Goal: Information Seeking & Learning: Learn about a topic

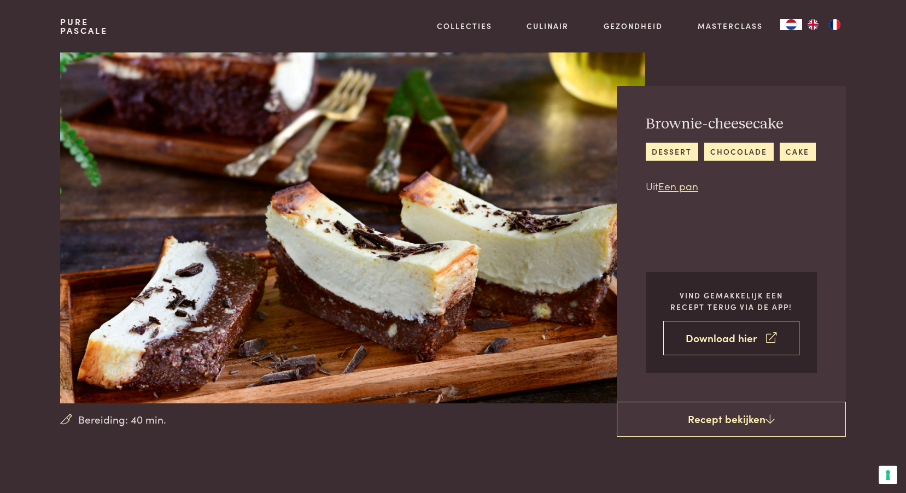
click at [737, 343] on link "Download hier" at bounding box center [731, 338] width 136 height 34
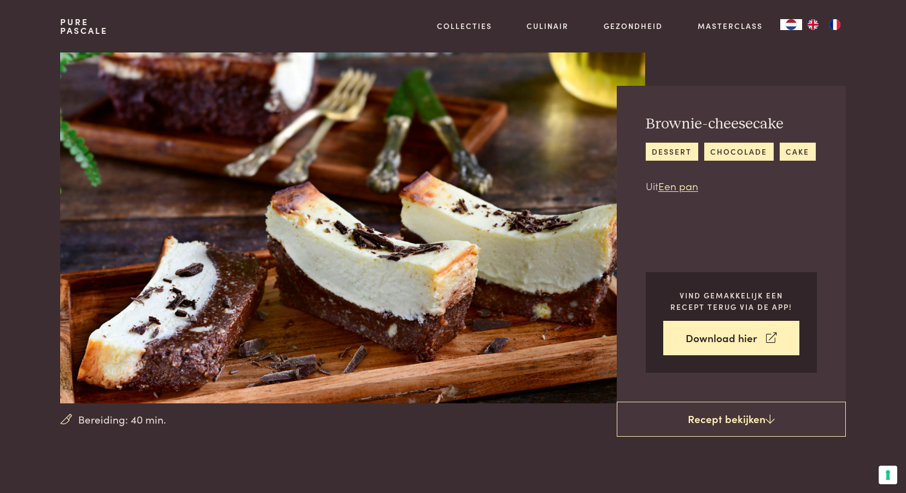
click at [691, 120] on h2 "Brownie-cheesecake" at bounding box center [731, 124] width 170 height 19
click at [685, 184] on link "Een pan" at bounding box center [679, 185] width 40 height 15
click at [685, 186] on link "Een pan" at bounding box center [679, 185] width 40 height 15
click at [526, 255] on img at bounding box center [352, 228] width 585 height 351
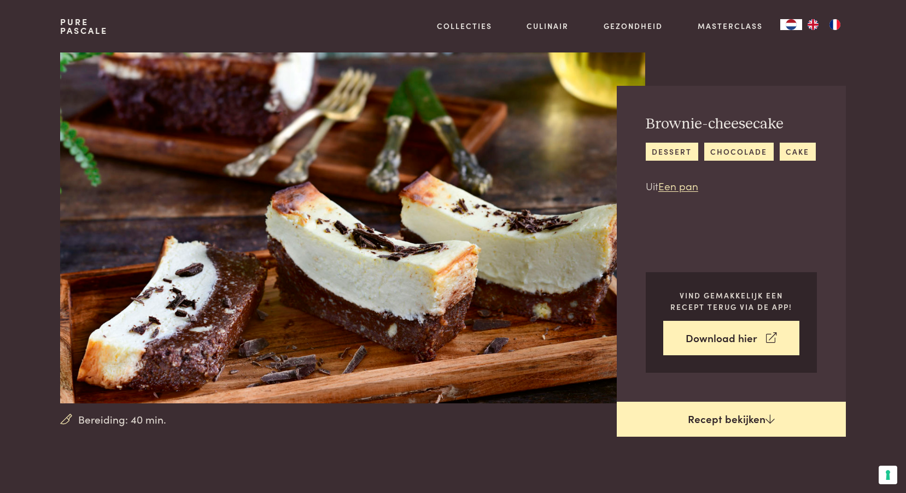
click at [768, 416] on icon at bounding box center [770, 419] width 9 height 10
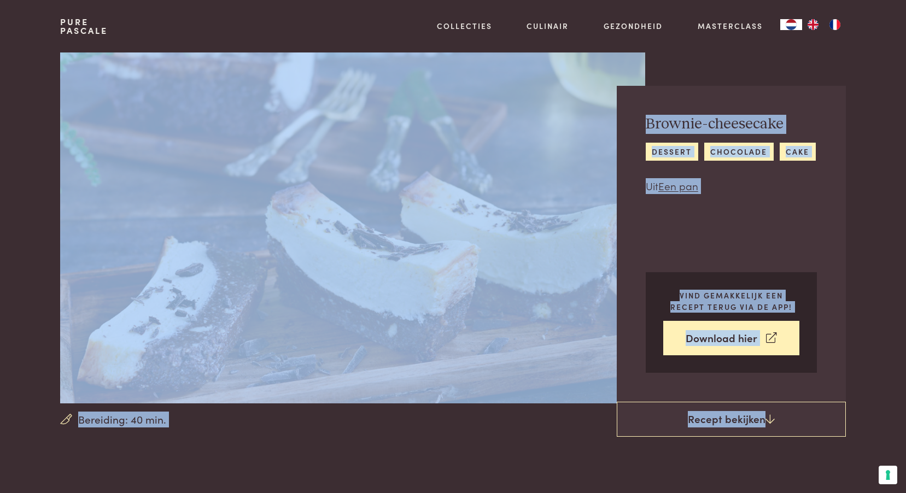
drag, startPoint x: 529, startPoint y: 342, endPoint x: 0, endPoint y: -57, distance: 662.4
copy main "Bereiding: 40 min. Brownie-cheesecake dessert chocolade cake Uit Een pan Vind g…"
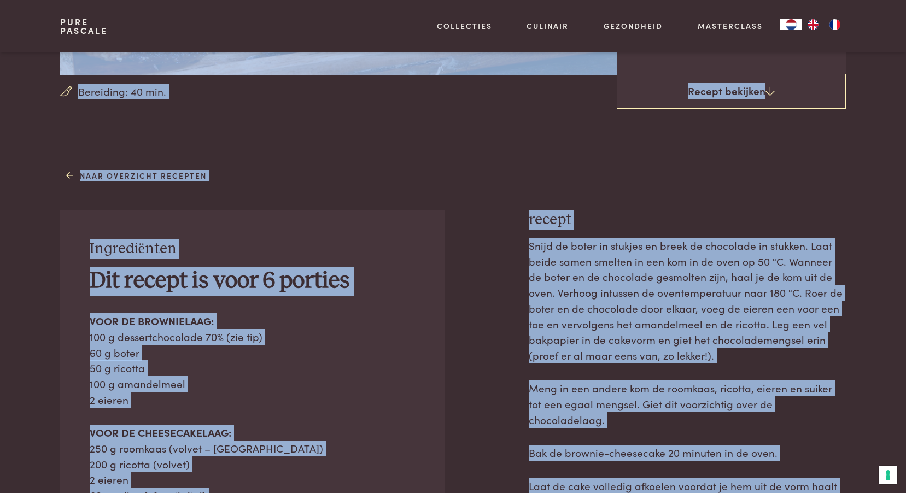
click at [301, 183] on div "Naar overzicht recepten Ingrediënten Dit recept is voor 6 porties VOOR DE BROWN…" at bounding box center [453, 454] width 820 height 576
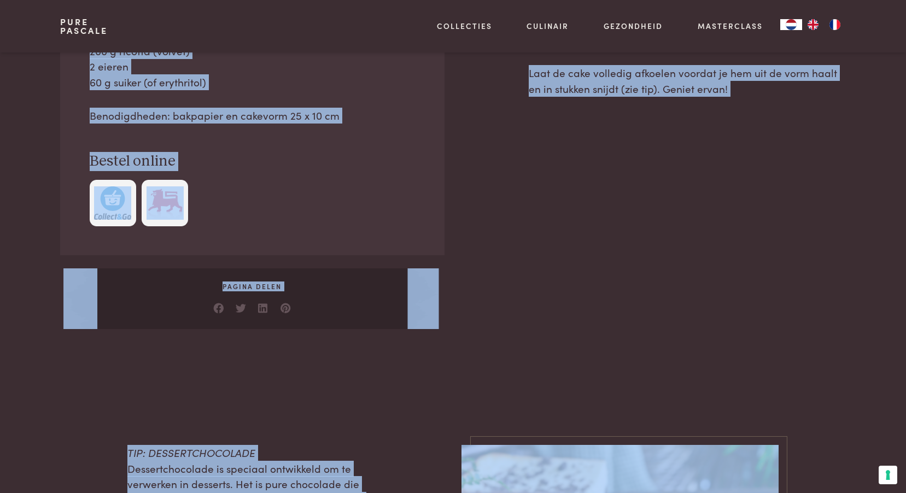
scroll to position [756, 0]
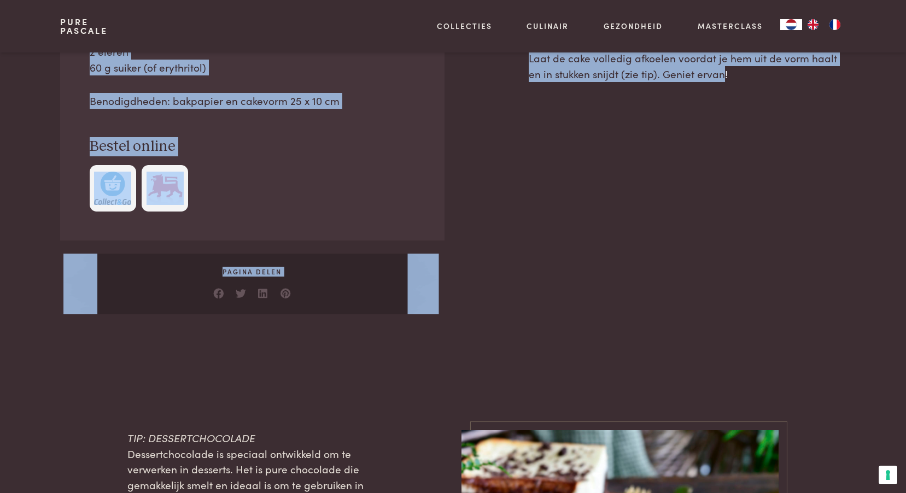
drag, startPoint x: 81, startPoint y: 200, endPoint x: 708, endPoint y: 185, distance: 627.5
click at [708, 185] on div "Naar overzicht recepten Ingrediënten Dit recept is voor 6 porties VOOR DE BROWN…" at bounding box center [453, 26] width 820 height 576
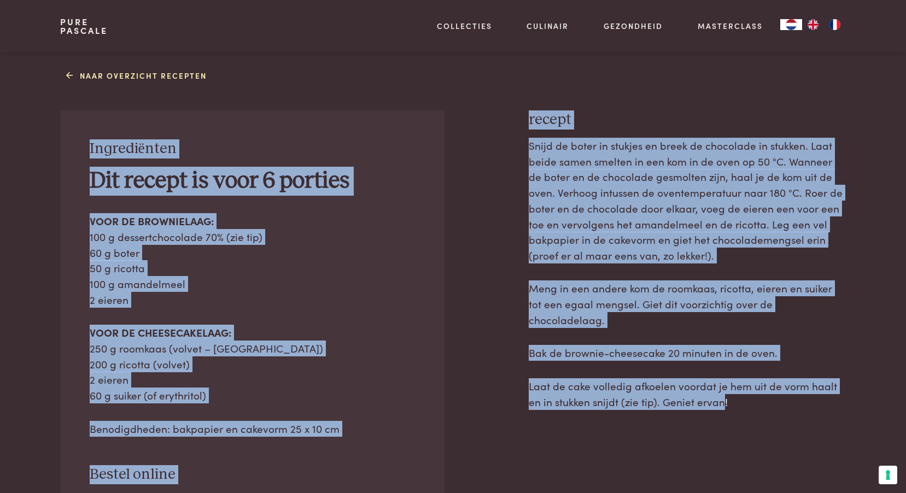
scroll to position [264, 0]
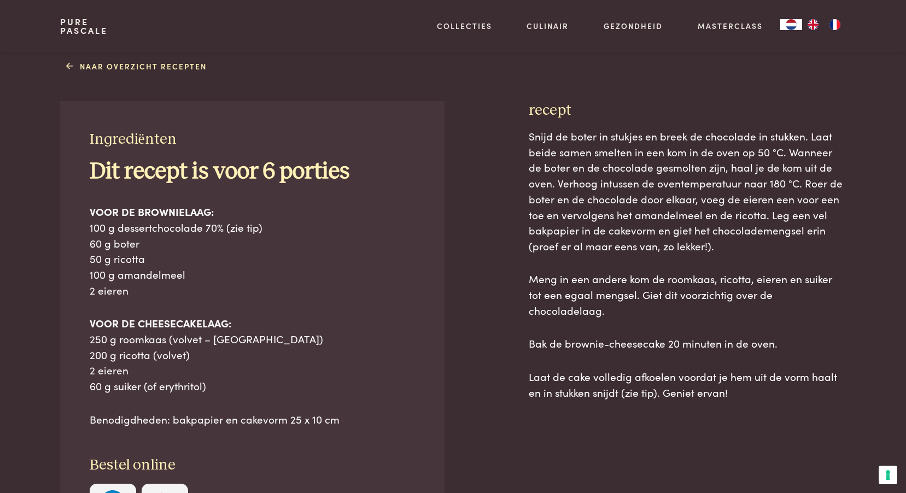
scroll to position [554, 0]
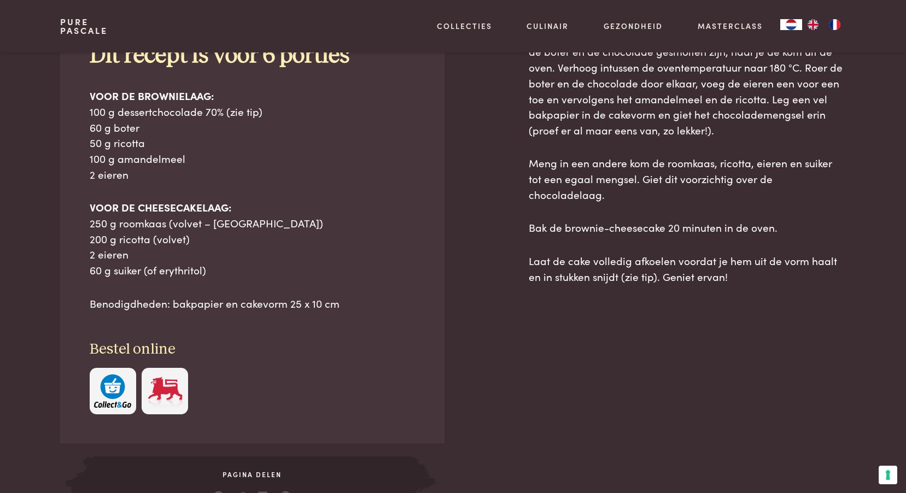
drag, startPoint x: 529, startPoint y: 283, endPoint x: 737, endPoint y: 268, distance: 208.4
click at [737, 268] on div "recept Snijd de boter in stukjes en breek de chocolade in stukken. Laat beide s…" at bounding box center [687, 251] width 317 height 532
copy div "recept Snijd de boter in stukjes en breek de chocolade in stukken. Laat beide s…"
click at [578, 370] on div "Snijd de boter in stukjes en breek de chocolade in stukken. Laat beide samen sm…" at bounding box center [687, 265] width 317 height 504
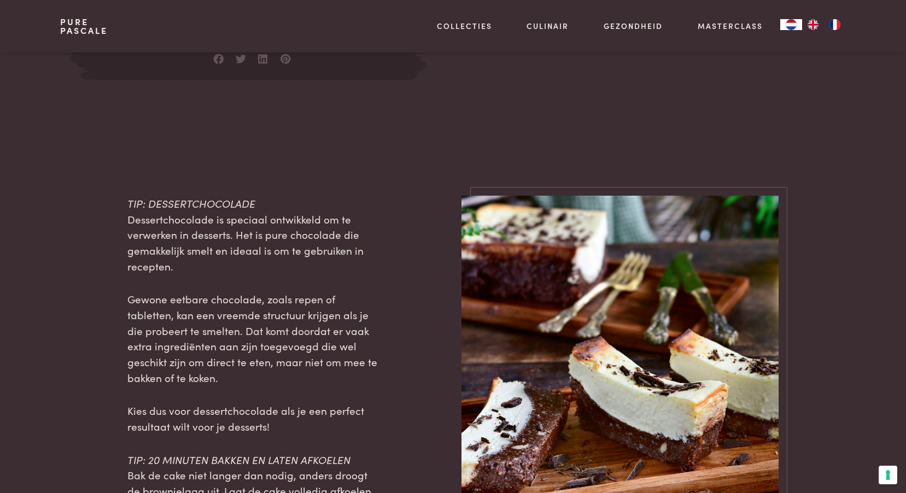
scroll to position [1100, 0]
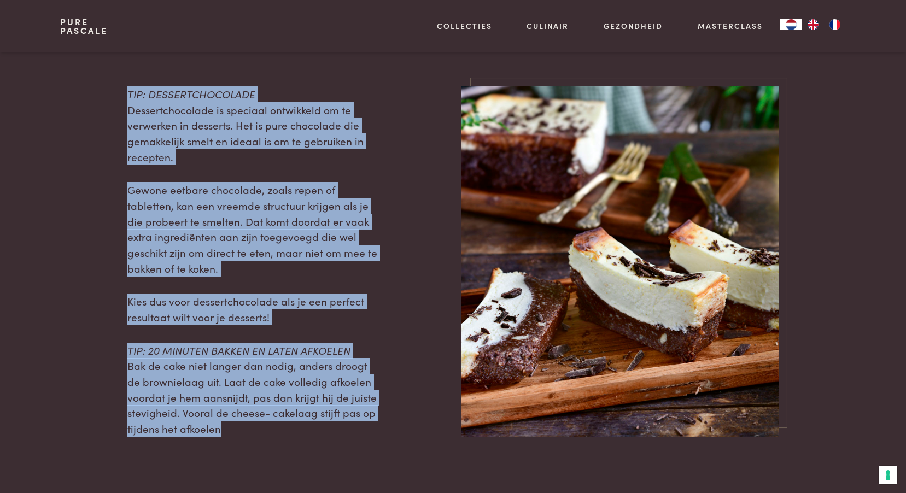
drag, startPoint x: 224, startPoint y: 434, endPoint x: 99, endPoint y: 255, distance: 218.0
click at [99, 255] on div "TIP: DESSERTCHOCOLADE Dessertchocolade is speciaal ontwikkeld om te verwerken i…" at bounding box center [452, 261] width 785 height 351
copy div "TIP: DESSERTCHOCOLADE Dessertchocolade is speciaal ontwikkeld om te verwerken i…"
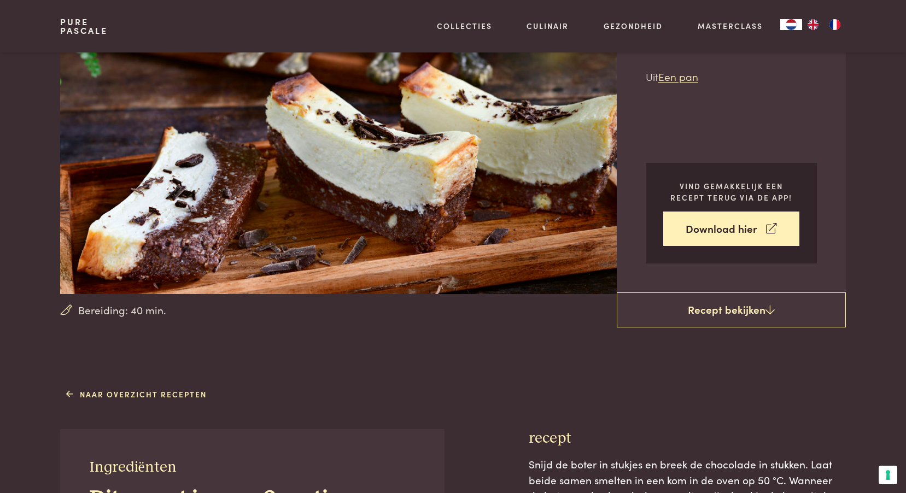
scroll to position [219, 0]
